Goal: Task Accomplishment & Management: Use online tool/utility

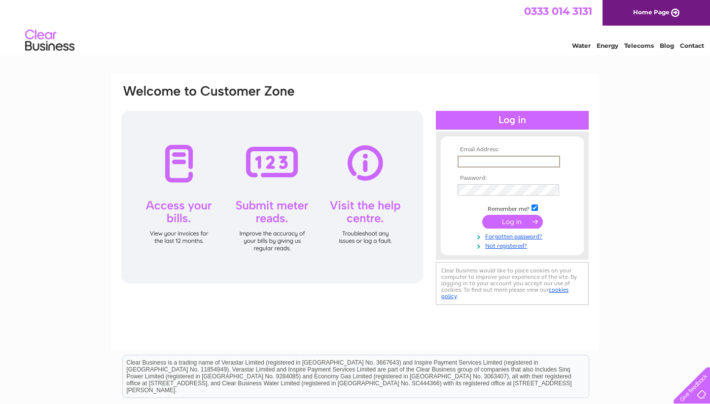
type input "Kirsty.ardfern@btinternet.com"
click at [512, 221] on input "submit" at bounding box center [512, 222] width 61 height 14
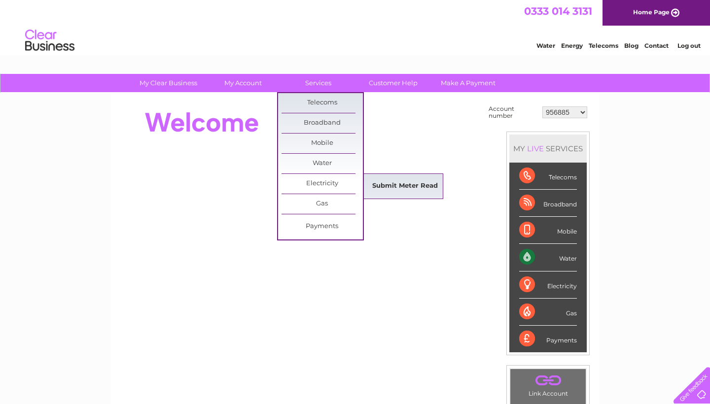
click at [407, 188] on link "Submit Meter Read" at bounding box center [404, 186] width 81 height 20
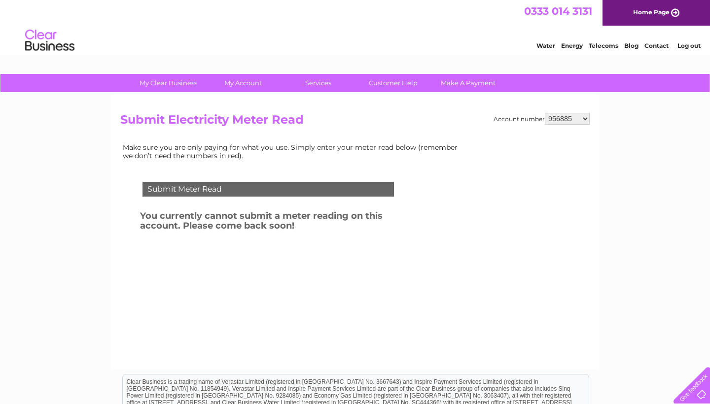
select select "30276538"
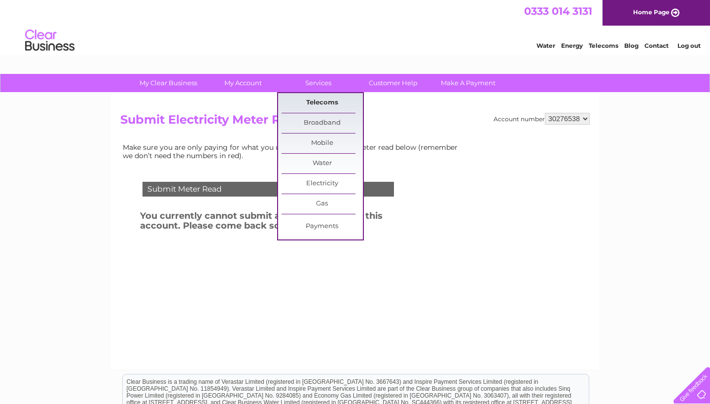
drag, startPoint x: 316, startPoint y: 85, endPoint x: 316, endPoint y: 99, distance: 13.8
click at [316, 91] on link "Services" at bounding box center [317, 83] width 81 height 18
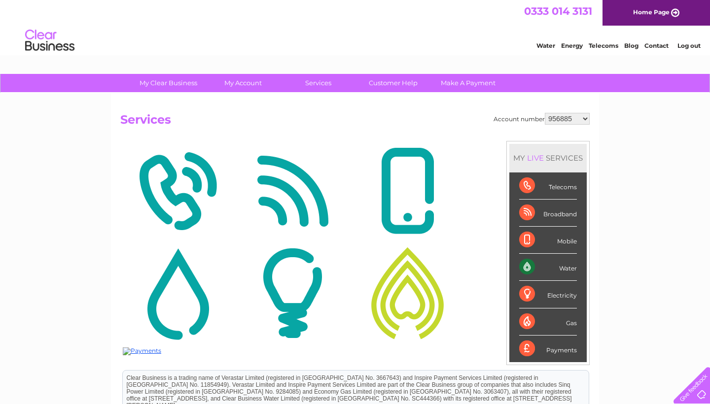
click at [316, 182] on img at bounding box center [293, 191] width 110 height 96
click at [319, 80] on link "Services" at bounding box center [317, 83] width 81 height 18
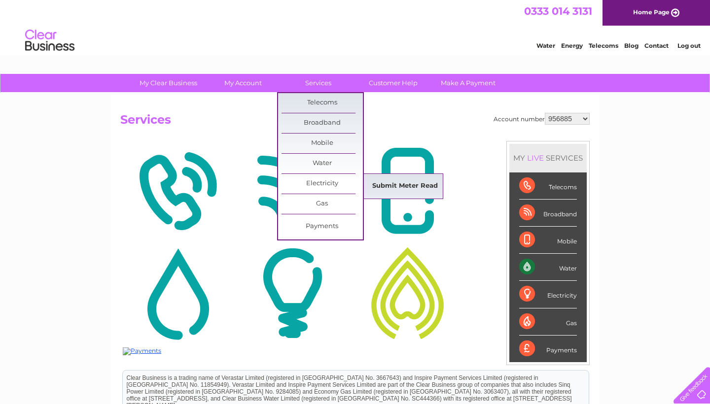
click at [404, 181] on link "Submit Meter Read" at bounding box center [404, 186] width 81 height 20
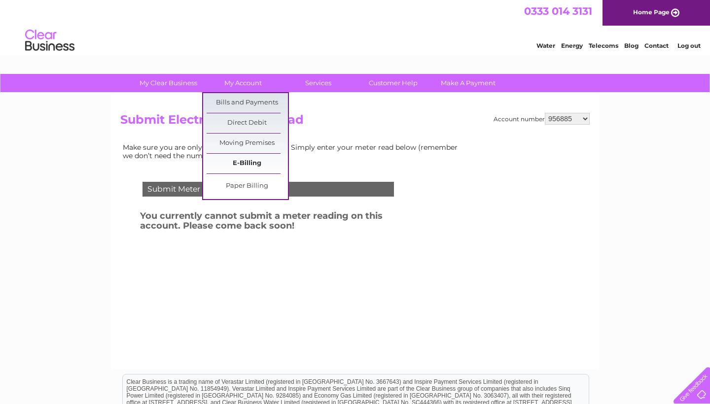
click at [235, 160] on link "E-Billing" at bounding box center [246, 164] width 81 height 20
